Goal: Task Accomplishment & Management: Use online tool/utility

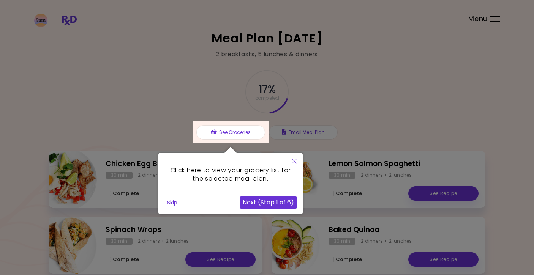
click at [452, 62] on div at bounding box center [267, 190] width 534 height 381
click at [295, 164] on icon "Close" at bounding box center [294, 161] width 5 height 5
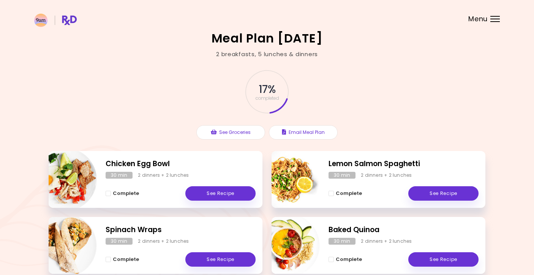
click at [489, 15] on header at bounding box center [267, 15] width 534 height 30
click at [493, 21] on div "Menu" at bounding box center [494, 19] width 9 height 6
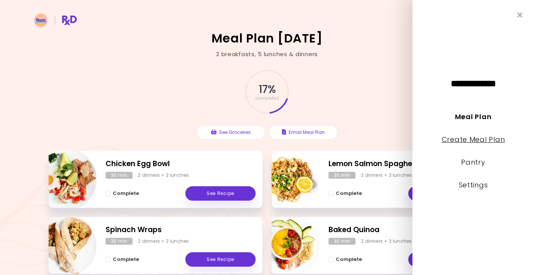
click at [476, 139] on link "Create Meal Plan" at bounding box center [473, 139] width 63 height 9
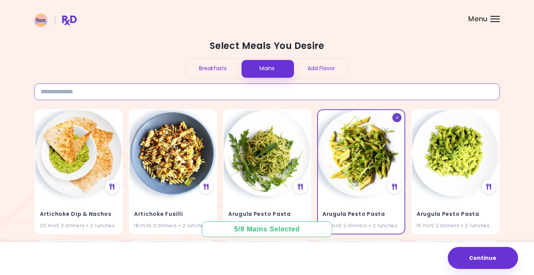
click at [152, 84] on input at bounding box center [267, 92] width 466 height 17
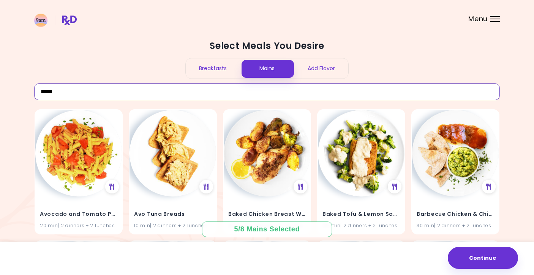
drag, startPoint x: 74, startPoint y: 87, endPoint x: 34, endPoint y: 84, distance: 39.7
click at [34, 84] on div "*****" at bounding box center [267, 92] width 466 height 17
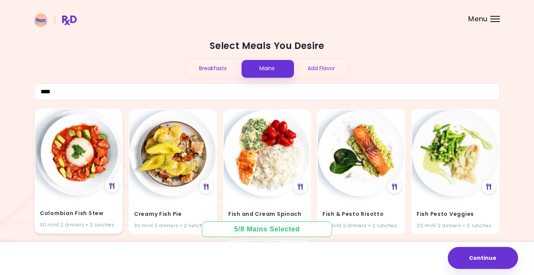
click at [77, 161] on img at bounding box center [78, 152] width 87 height 87
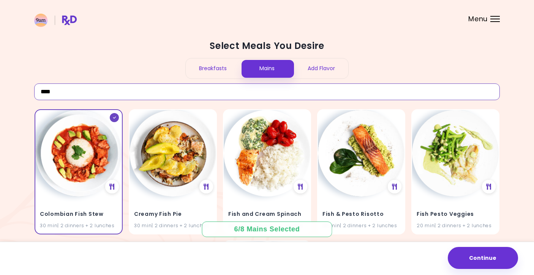
drag, startPoint x: 65, startPoint y: 94, endPoint x: 33, endPoint y: 94, distance: 31.9
click at [33, 94] on div "Select Meals You Desire Breakfasts Mains Add Flavor **** Colombian Fish Stew 30…" at bounding box center [267, 217] width 534 height 435
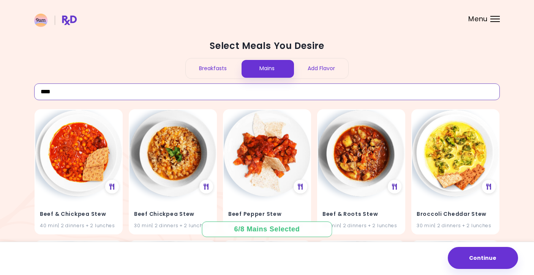
drag, startPoint x: 59, startPoint y: 92, endPoint x: 19, endPoint y: 92, distance: 39.5
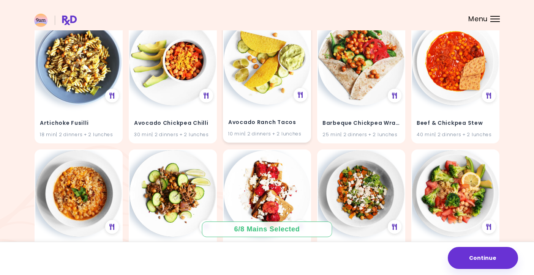
scroll to position [92, 0]
type input "********"
click at [266, 69] on img at bounding box center [267, 61] width 87 height 87
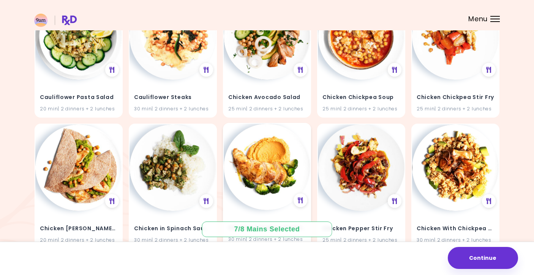
scroll to position [512, 0]
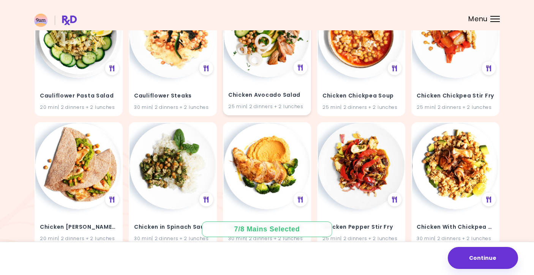
click at [257, 70] on img at bounding box center [267, 34] width 87 height 87
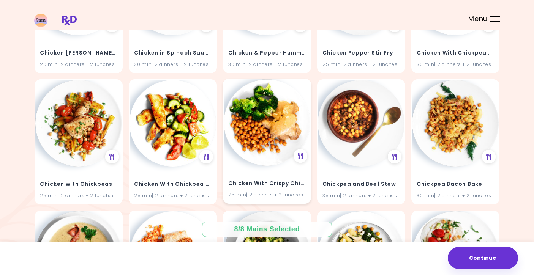
scroll to position [687, 0]
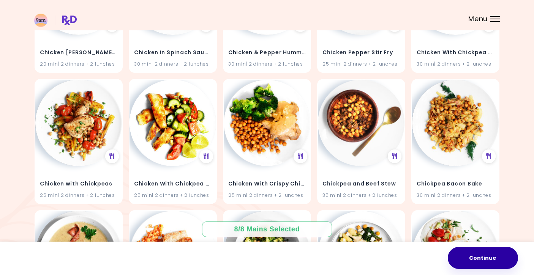
click at [474, 257] on button "Continue" at bounding box center [483, 258] width 70 height 22
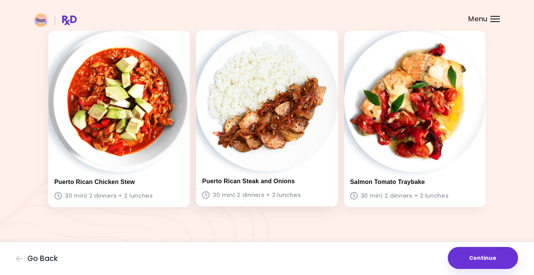
scroll to position [589, 0]
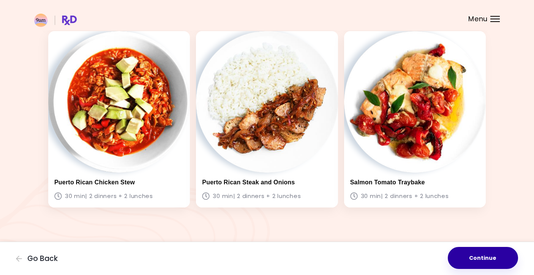
click at [494, 259] on button "Continue" at bounding box center [483, 258] width 70 height 22
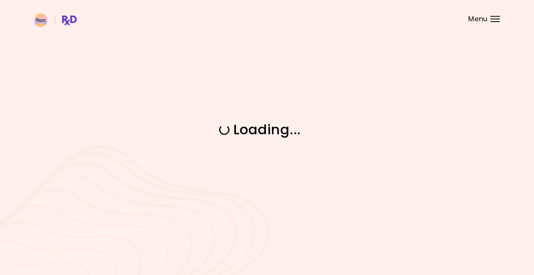
scroll to position [0, 0]
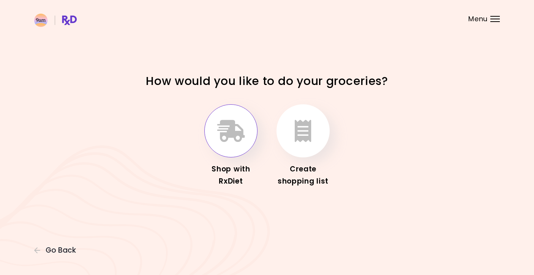
click at [227, 144] on button "button" at bounding box center [230, 130] width 53 height 53
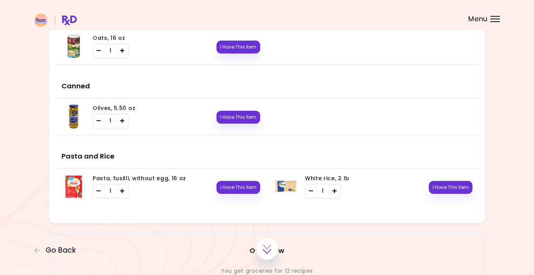
scroll to position [1485, 0]
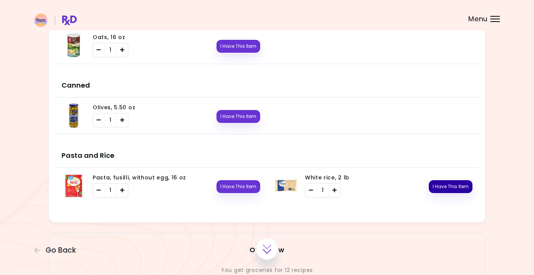
click at [463, 188] on button "I Have This Item" at bounding box center [451, 186] width 44 height 13
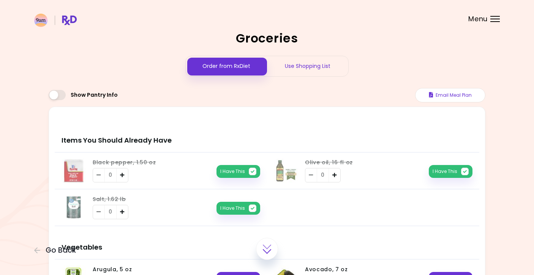
scroll to position [0, 0]
click at [315, 66] on div "Use Shopping List" at bounding box center [307, 66] width 81 height 20
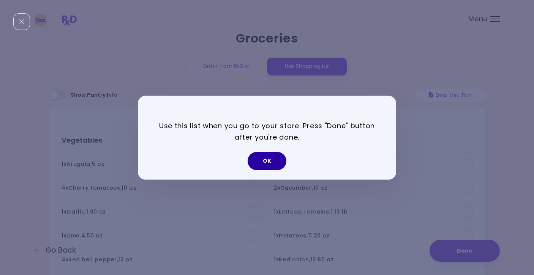
click at [269, 156] on button "OK" at bounding box center [267, 161] width 39 height 18
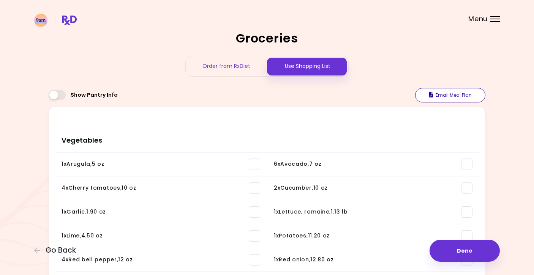
click at [441, 96] on button "Email Meal Plan" at bounding box center [450, 95] width 70 height 14
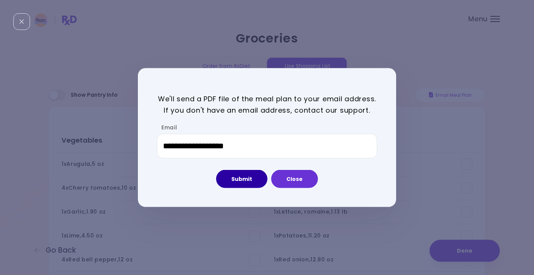
click at [239, 179] on button "Submit" at bounding box center [241, 179] width 51 height 18
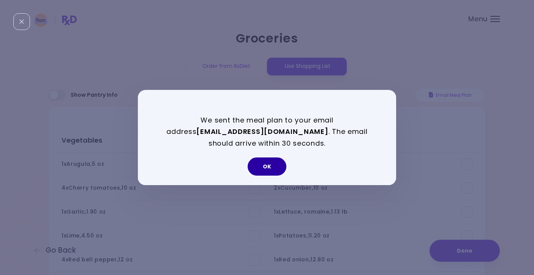
click at [264, 167] on button "OK" at bounding box center [267, 167] width 39 height 18
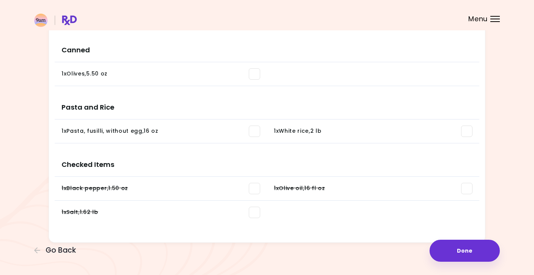
scroll to position [1090, 0]
click at [253, 188] on span at bounding box center [254, 188] width 11 height 11
click at [255, 218] on li "1 x Salt , 1.62 lb You need: 0.76 oz / In pantry: 0.76 oz" at bounding box center [161, 213] width 212 height 24
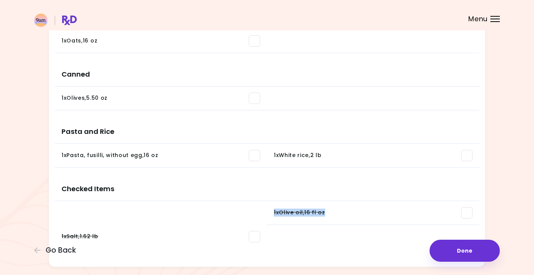
click at [464, 185] on div "Checked Items 1 x Black pepper , 1.50 oz You need: 0.53 oz / In pantry: 0.53 oz…" at bounding box center [267, 211] width 425 height 81
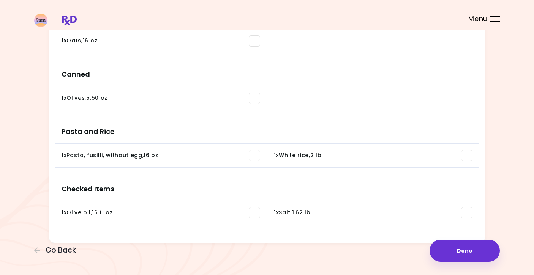
click at [255, 213] on span at bounding box center [254, 212] width 11 height 11
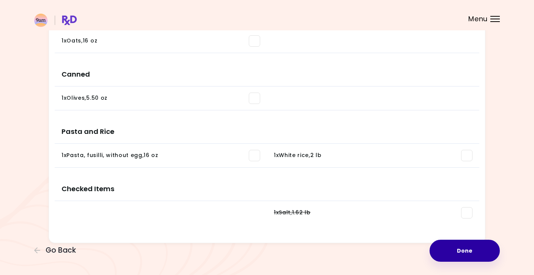
click at [459, 251] on button "Done" at bounding box center [465, 251] width 70 height 22
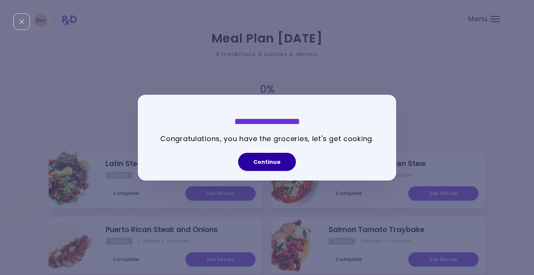
click at [251, 161] on button "Continue" at bounding box center [267, 162] width 58 height 18
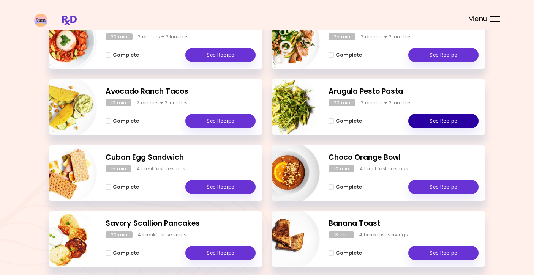
scroll to position [71, 0]
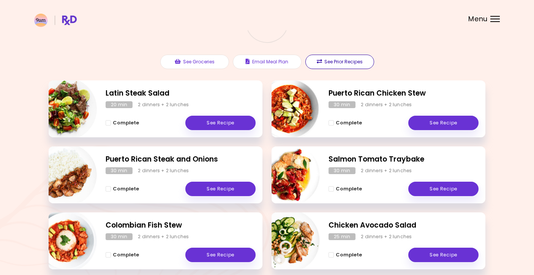
click at [323, 59] on button "See Prior Recipes" at bounding box center [339, 62] width 69 height 14
